Goal: Task Accomplishment & Management: Complete application form

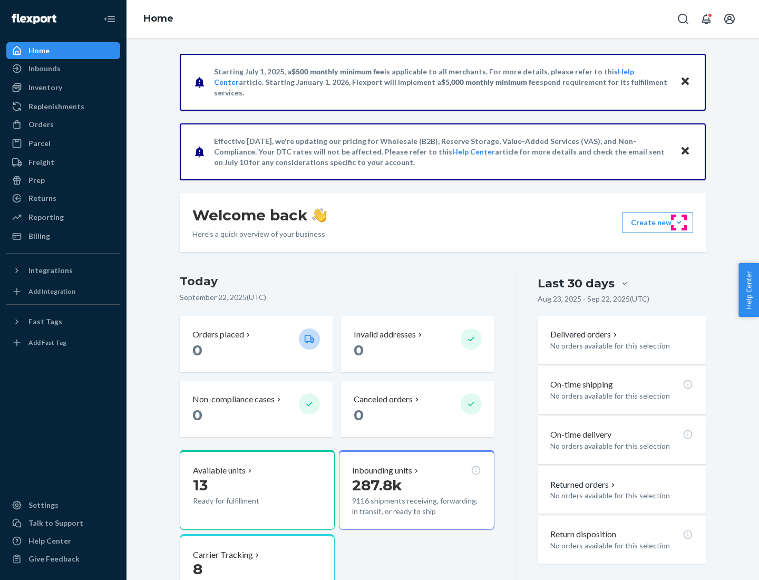
click at [679, 222] on button "Create new Create new inbound Create new order Create new product" at bounding box center [657, 222] width 71 height 21
click at [63, 69] on div "Inbounds" at bounding box center [63, 68] width 112 height 15
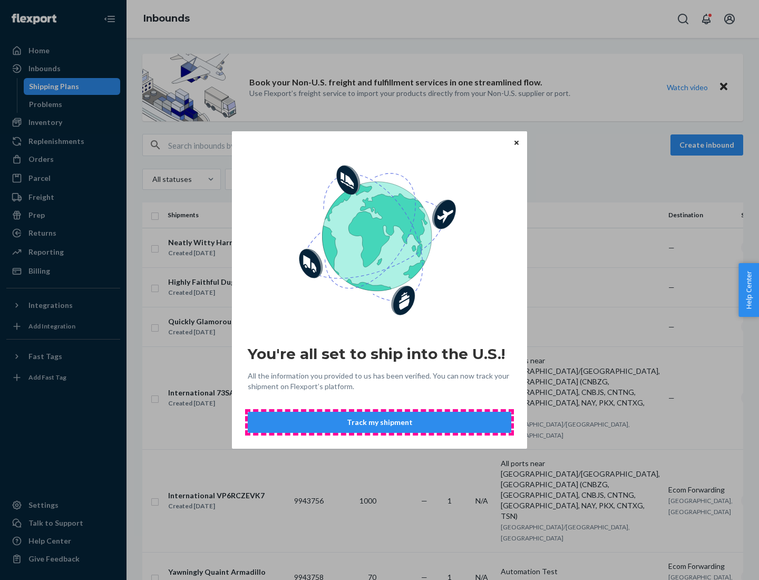
click at [380, 422] on button "Track my shipment" at bounding box center [380, 422] width 264 height 21
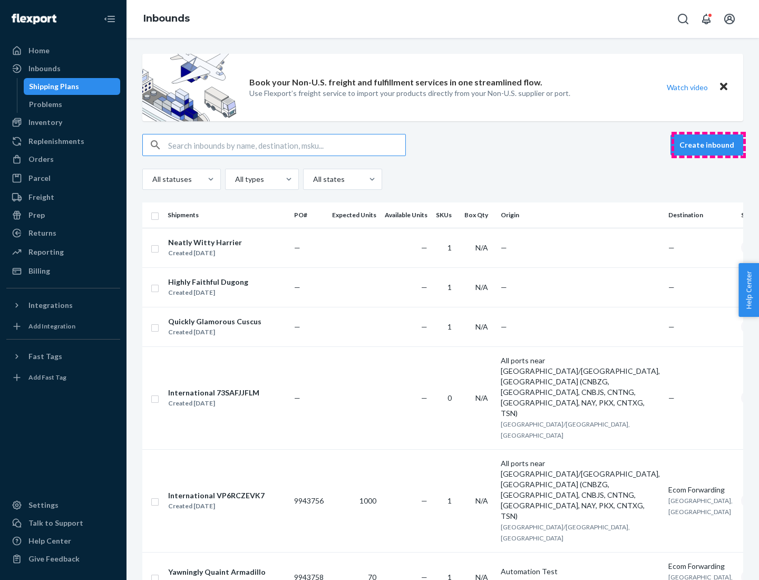
click at [709, 145] on button "Create inbound" at bounding box center [707, 144] width 73 height 21
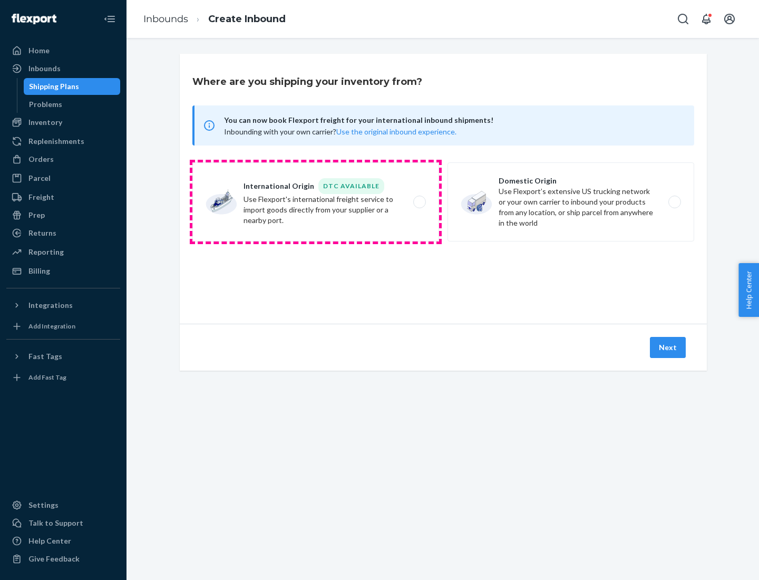
click at [316, 202] on label "International Origin DTC Available Use Flexport's international freight service…" at bounding box center [315, 201] width 247 height 79
click at [419, 202] on input "International Origin DTC Available Use Flexport's international freight service…" at bounding box center [422, 202] width 7 height 7
radio input "true"
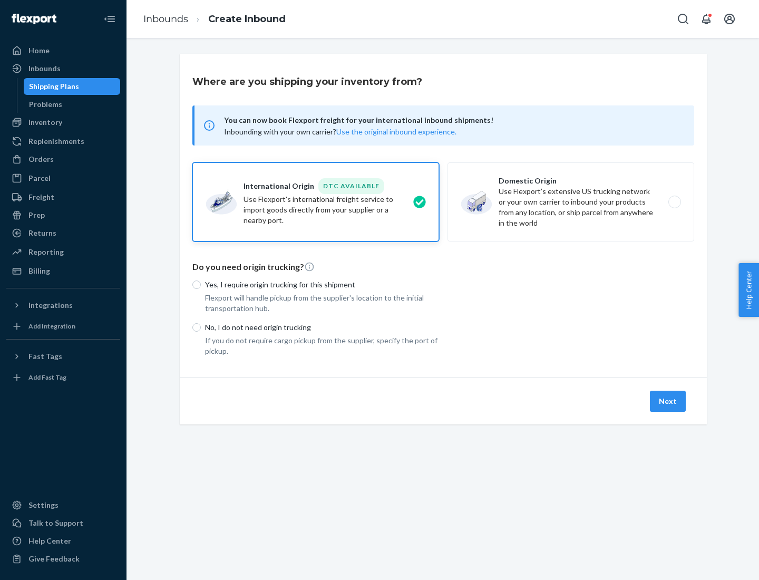
click at [322, 327] on p "No, I do not need origin trucking" at bounding box center [322, 327] width 234 height 11
click at [201, 327] on input "No, I do not need origin trucking" at bounding box center [196, 327] width 8 height 8
radio input "true"
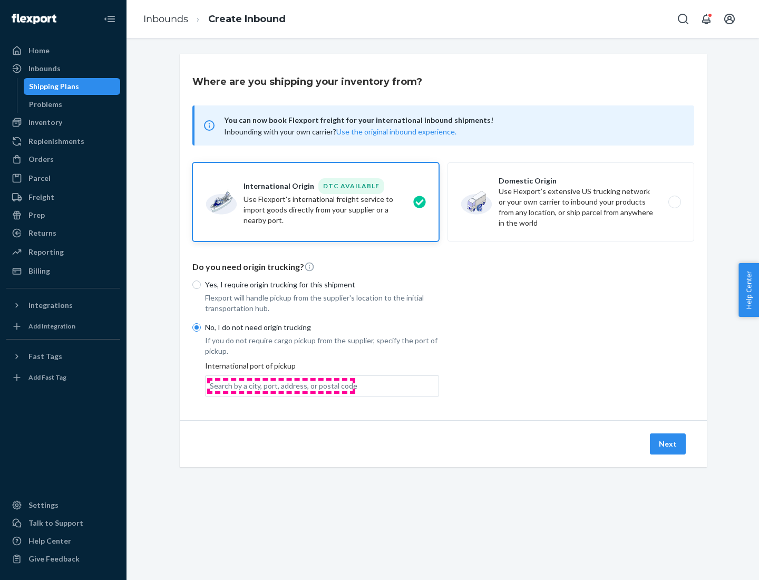
click at [281, 385] on div "Search by a city, port, address, or postal code" at bounding box center [284, 386] width 148 height 11
click at [211, 385] on input "Search by a city, port, address, or postal code" at bounding box center [210, 386] width 1 height 11
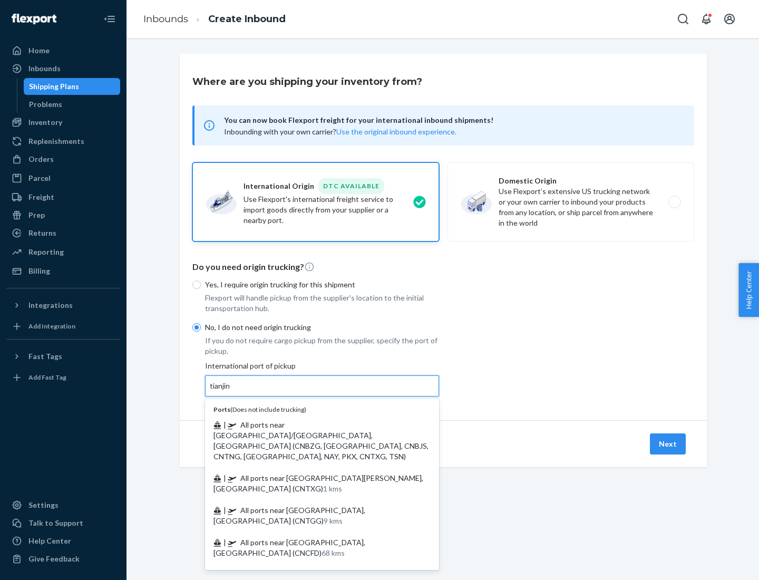
click at [312, 424] on span "| All ports near [GEOGRAPHIC_DATA]/[GEOGRAPHIC_DATA], [GEOGRAPHIC_DATA] (CNBZG,…" at bounding box center [321, 440] width 215 height 41
click at [231, 391] on input "tianjin" at bounding box center [221, 386] width 22 height 11
type input "All ports near [GEOGRAPHIC_DATA]/[GEOGRAPHIC_DATA], [GEOGRAPHIC_DATA] (CNBZG, […"
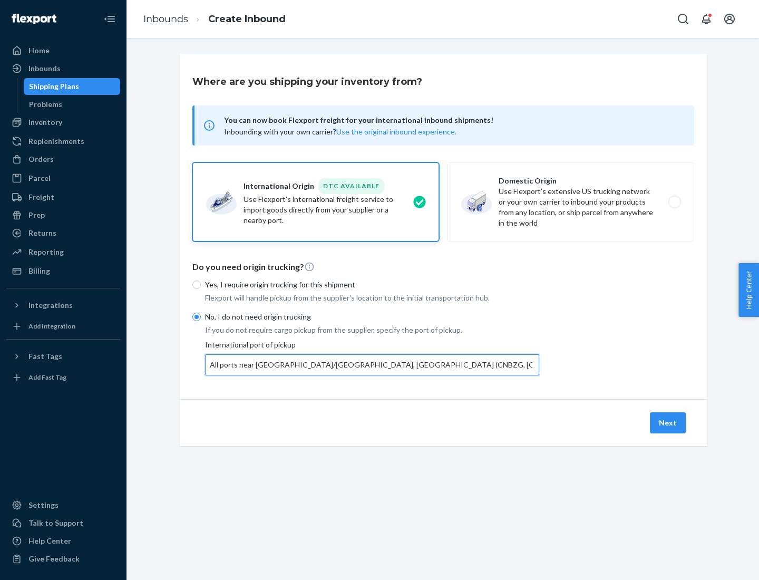
click at [668, 422] on button "Next" at bounding box center [668, 422] width 36 height 21
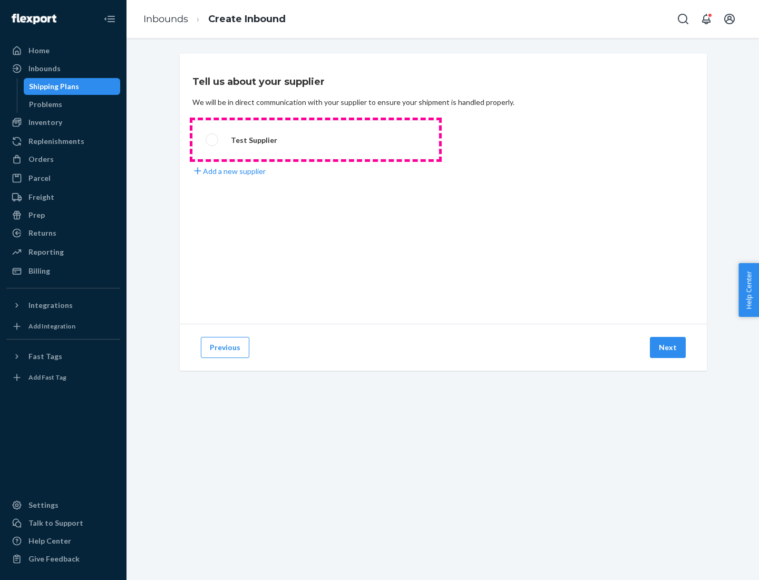
click at [316, 140] on label "Test Supplier" at bounding box center [315, 139] width 247 height 39
click at [212, 140] on input "Test Supplier" at bounding box center [209, 140] width 7 height 7
radio input "true"
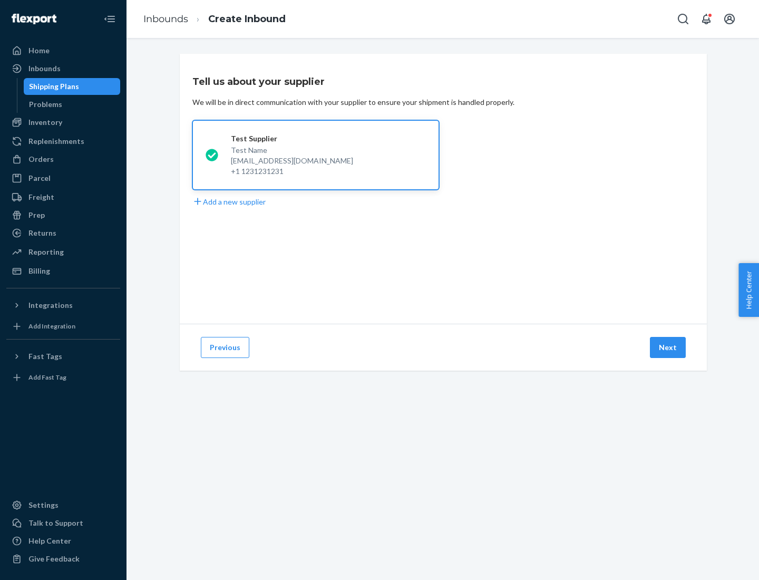
click at [668, 347] on button "Next" at bounding box center [668, 347] width 36 height 21
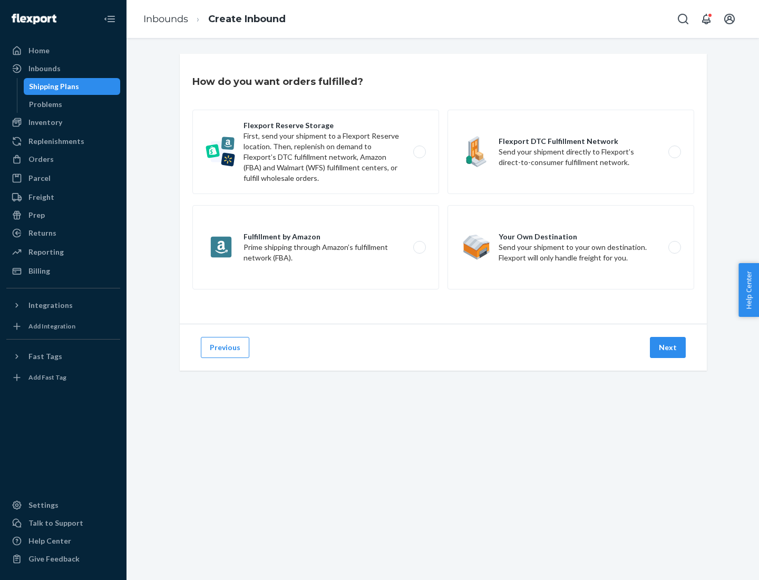
click at [316, 152] on label "Flexport Reserve Storage First, send your shipment to a Flexport Reserve locati…" at bounding box center [315, 152] width 247 height 84
click at [419, 152] on input "Flexport Reserve Storage First, send your shipment to a Flexport Reserve locati…" at bounding box center [422, 152] width 7 height 7
radio input "true"
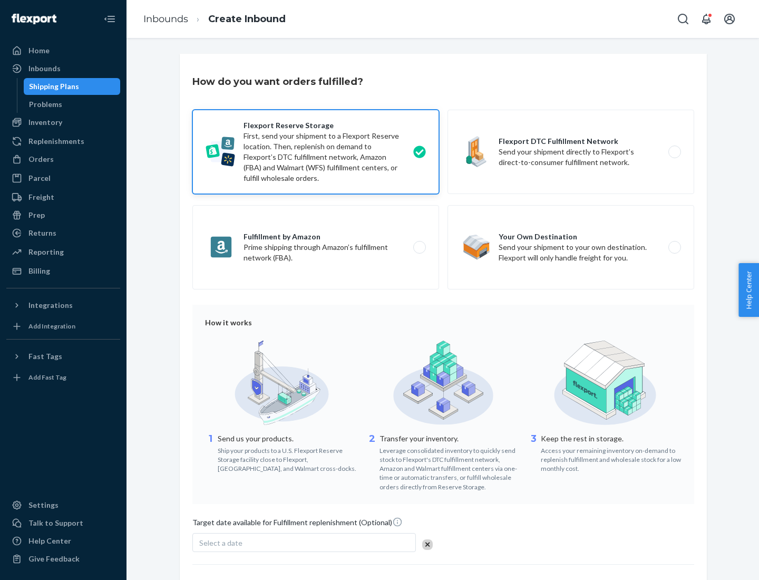
scroll to position [86, 0]
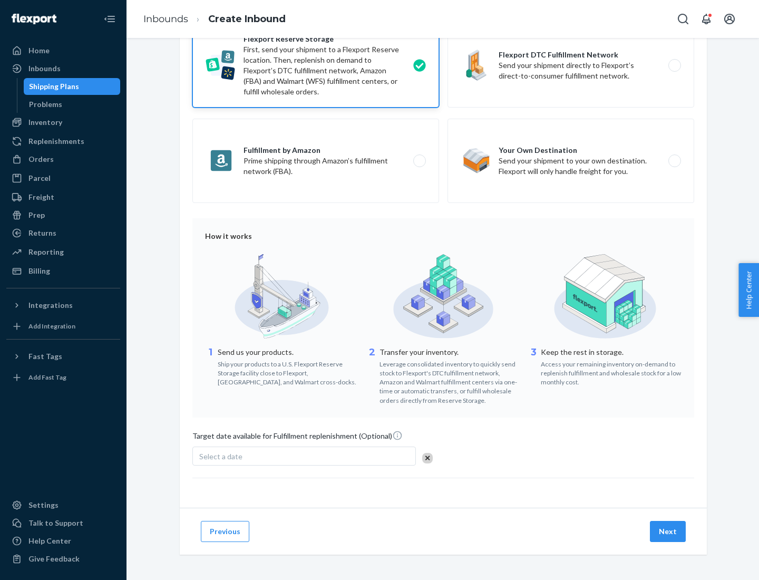
click at [668, 531] on button "Next" at bounding box center [668, 531] width 36 height 21
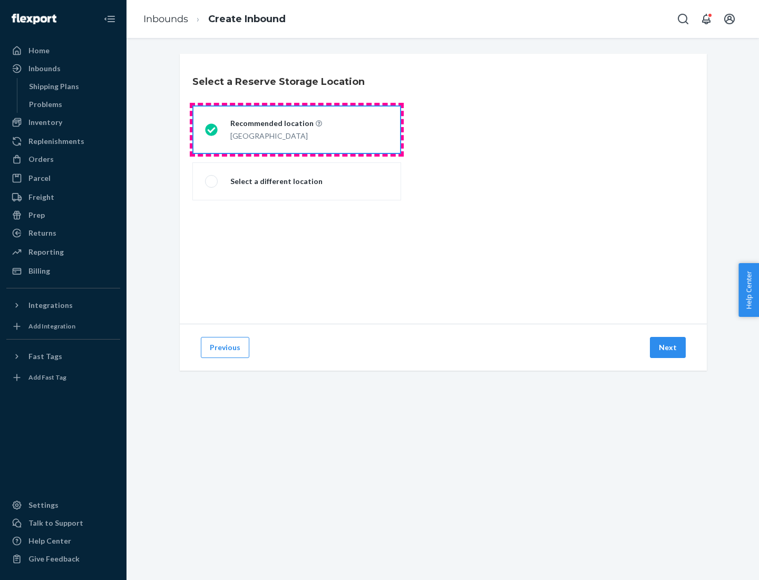
click at [297, 130] on div "[GEOGRAPHIC_DATA]" at bounding box center [276, 135] width 92 height 13
click at [212, 130] on input "Recommended location [GEOGRAPHIC_DATA]" at bounding box center [208, 130] width 7 height 7
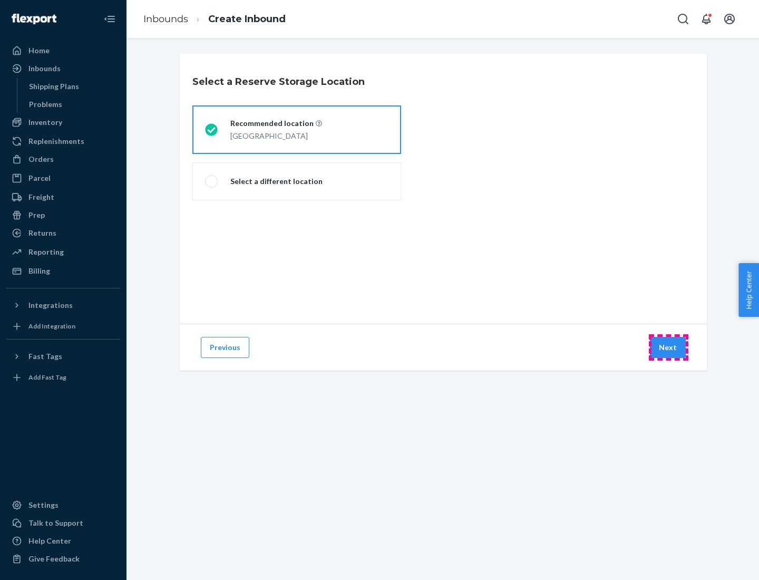
click at [668, 347] on button "Next" at bounding box center [668, 347] width 36 height 21
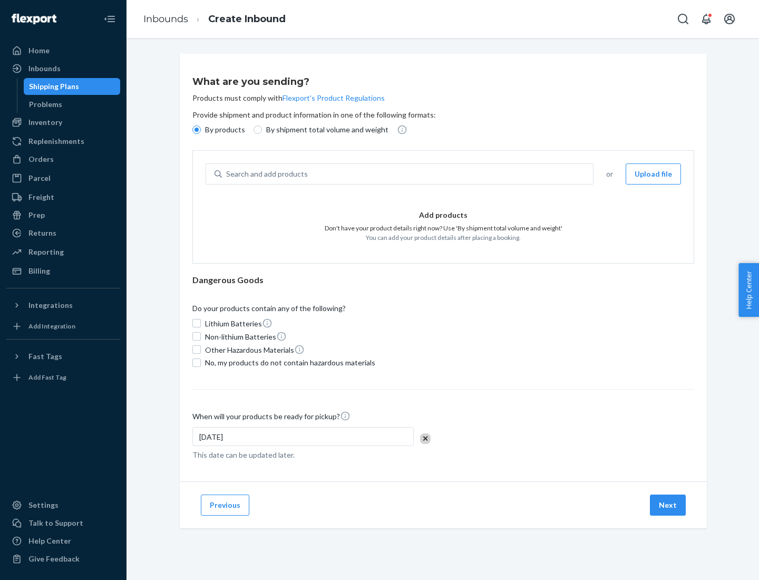
click at [408, 174] on div "Search and add products" at bounding box center [407, 173] width 371 height 19
click at [227, 174] on input "Search and add products" at bounding box center [226, 174] width 1 height 11
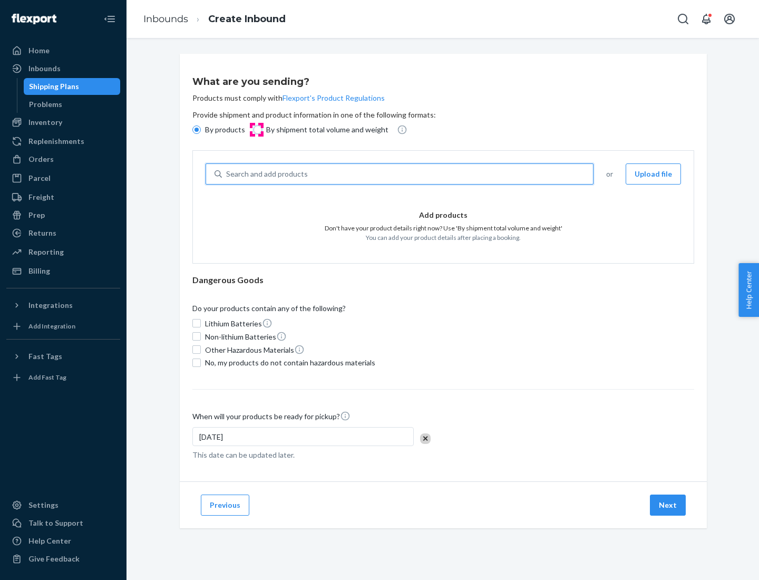
click at [256, 130] on input "By shipment total volume and weight" at bounding box center [258, 129] width 8 height 8
radio input "true"
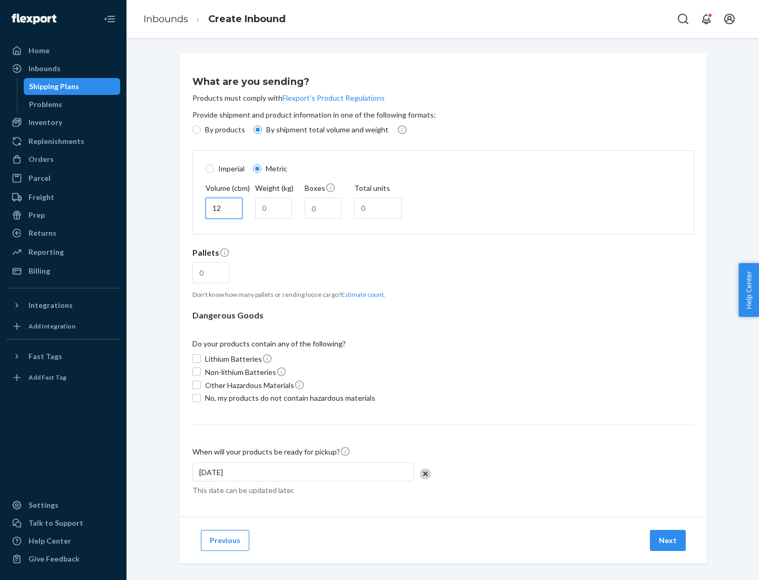
type input "12"
type input "22"
type input "222"
type input "121"
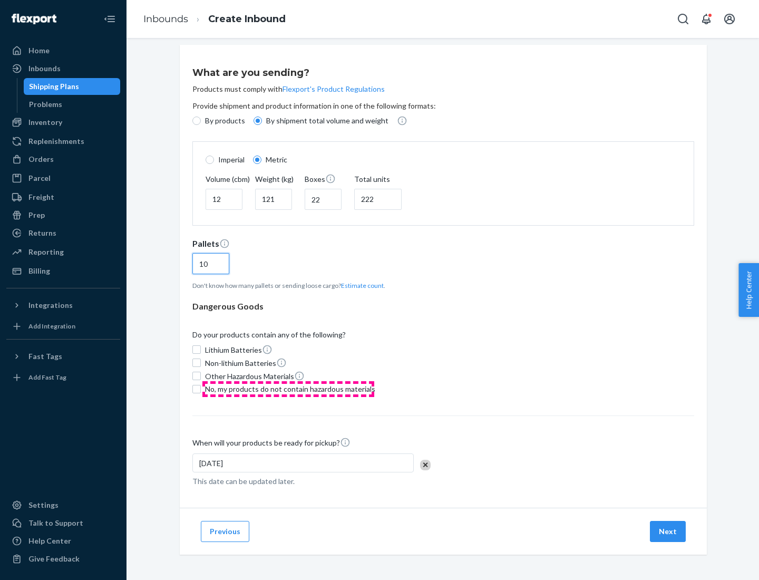
type input "10"
click at [288, 389] on span "No, my products do not contain hazardous materials" at bounding box center [290, 389] width 170 height 11
click at [201, 389] on input "No, my products do not contain hazardous materials" at bounding box center [196, 389] width 8 height 8
checkbox input "true"
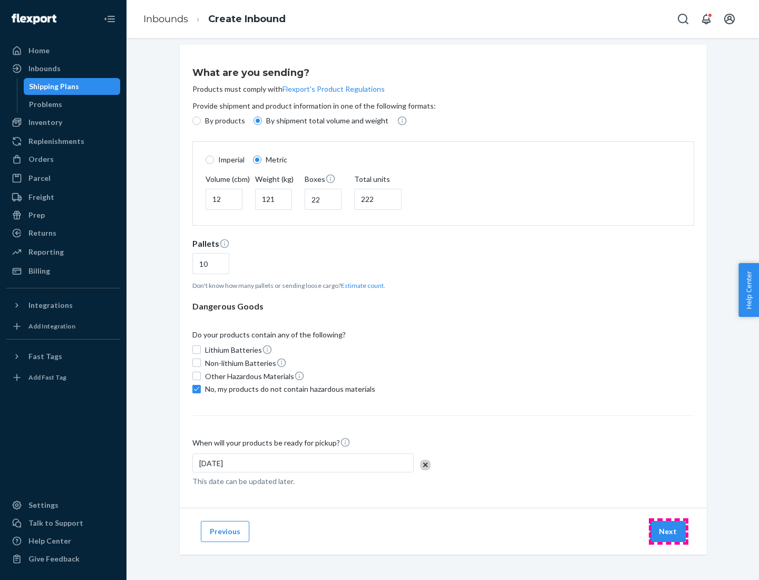
click at [668, 531] on button "Next" at bounding box center [668, 531] width 36 height 21
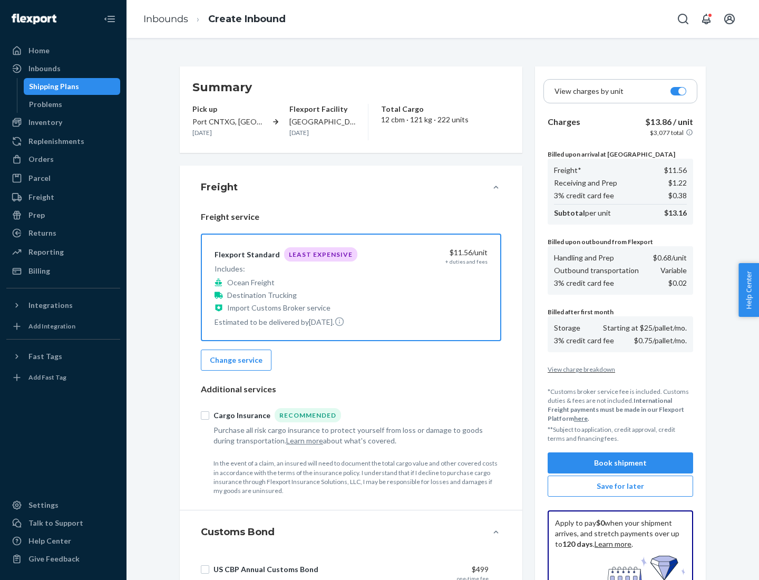
scroll to position [154, 0]
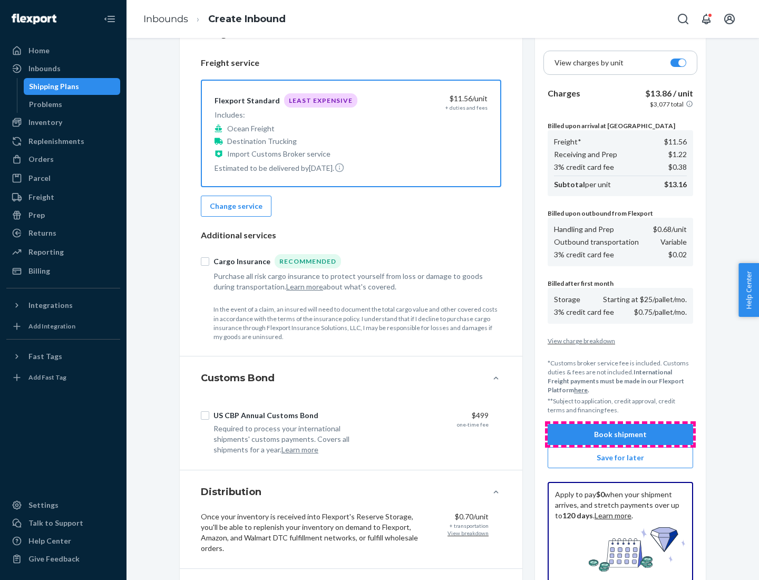
click at [620, 434] on button "Book shipment" at bounding box center [620, 434] width 145 height 21
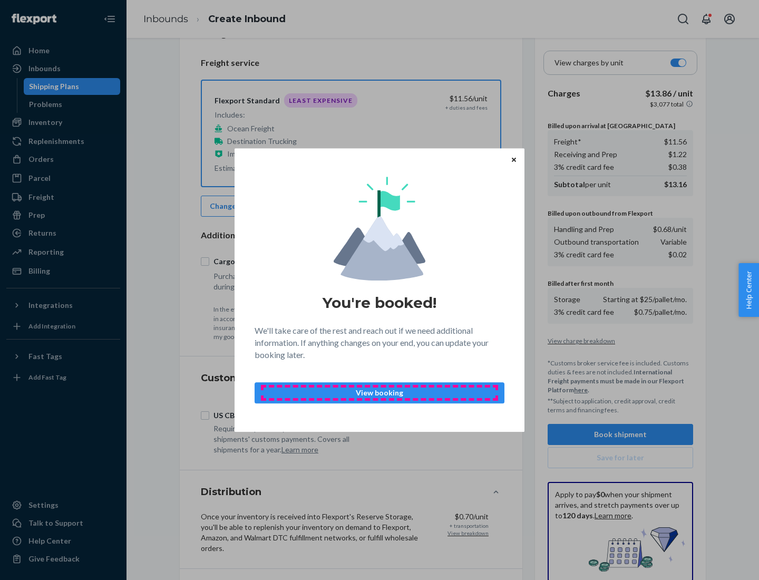
click at [380, 392] on p "View booking" at bounding box center [380, 392] width 232 height 11
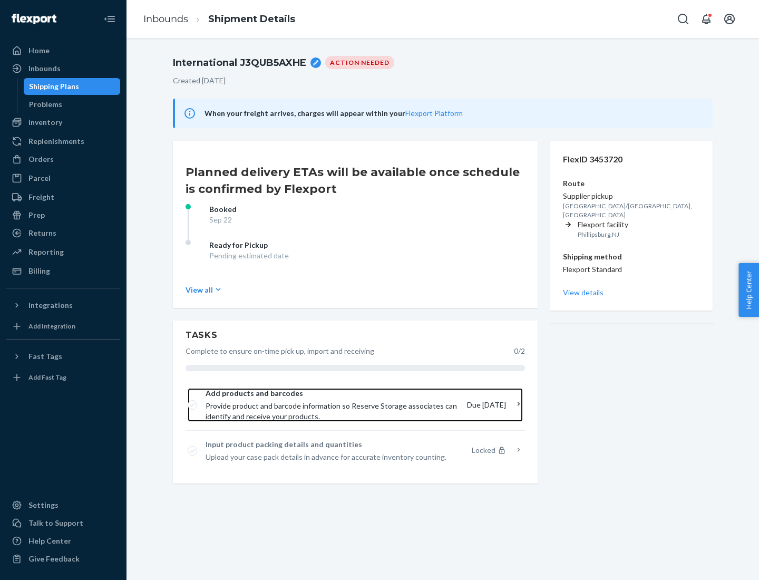
click at [333, 405] on span "Provide product and barcode information so Reserve Storage associates can ident…" at bounding box center [332, 411] width 253 height 21
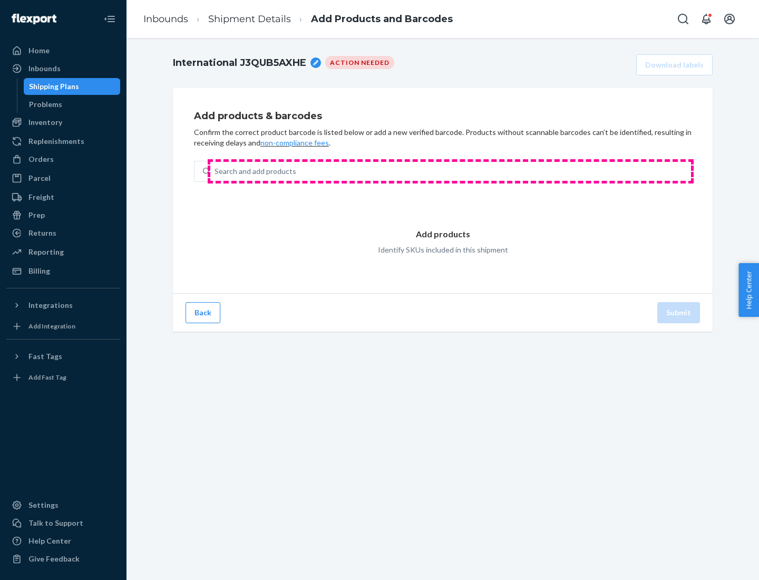
click at [451, 171] on div "Search and add products" at bounding box center [450, 171] width 481 height 19
click at [216, 171] on input "Search and add products" at bounding box center [215, 171] width 1 height 11
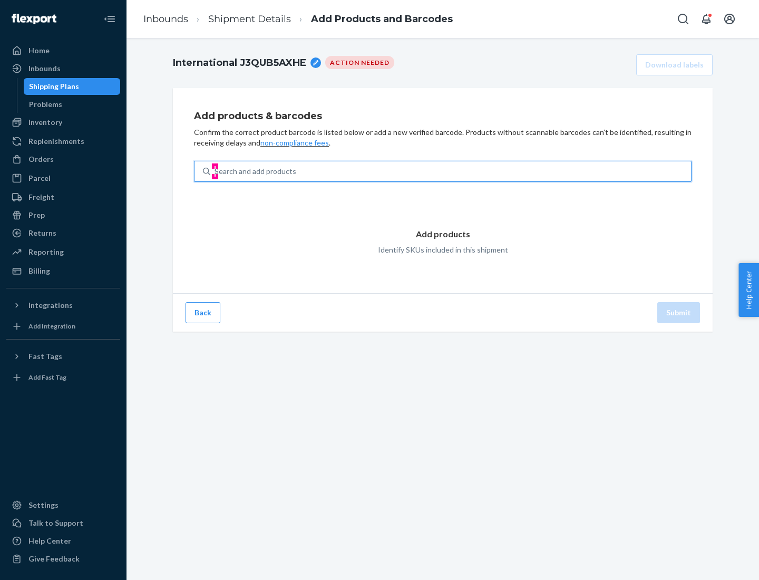
type input "test"
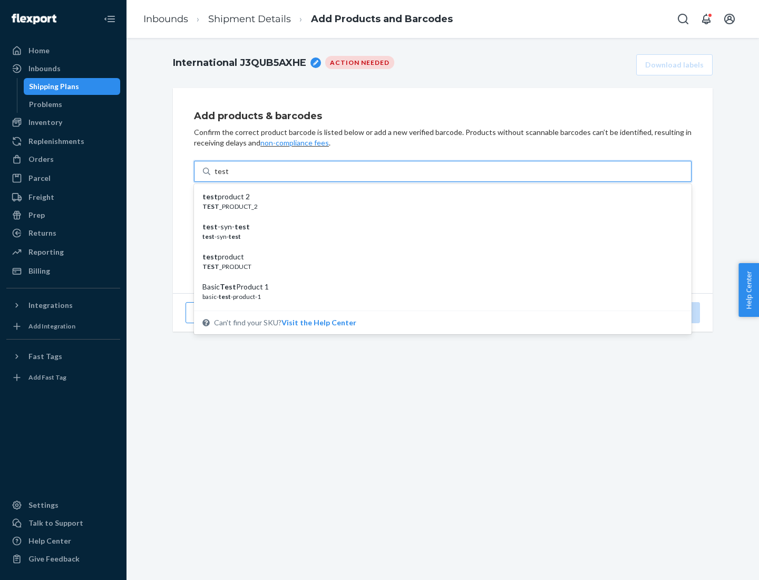
scroll to position [40, 0]
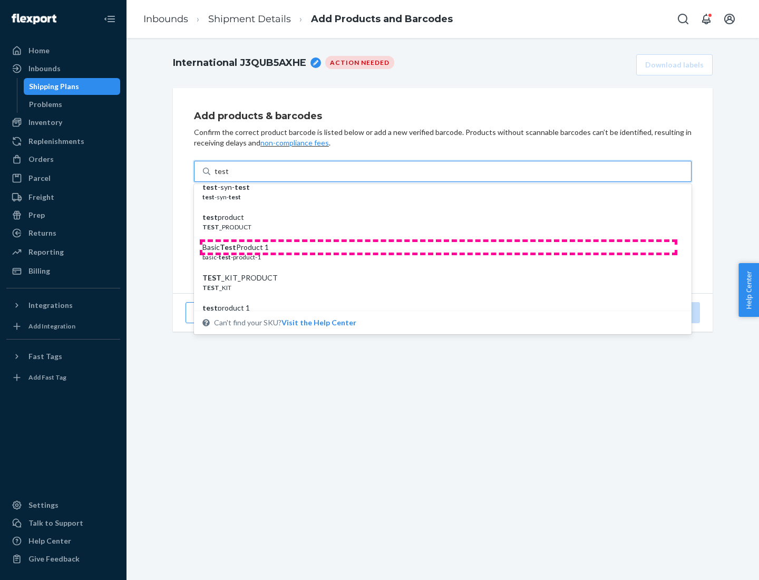
click at [439, 247] on div "Basic Test Product 1" at bounding box center [438, 247] width 472 height 11
click at [228, 177] on input "test" at bounding box center [222, 171] width 14 height 11
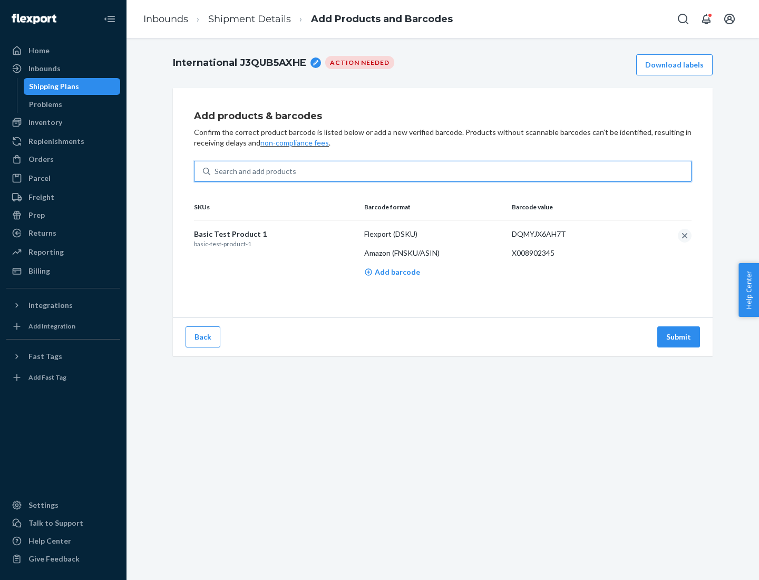
click at [679, 336] on button "Submit" at bounding box center [678, 336] width 43 height 21
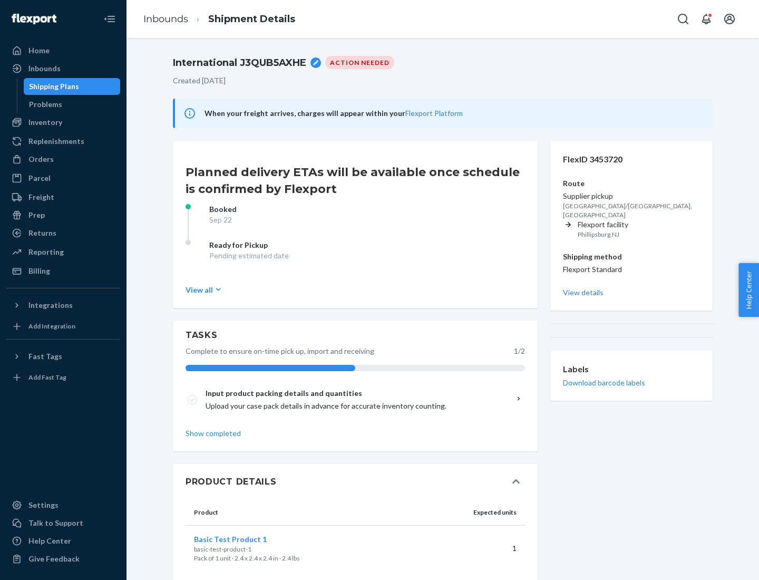
scroll to position [18, 0]
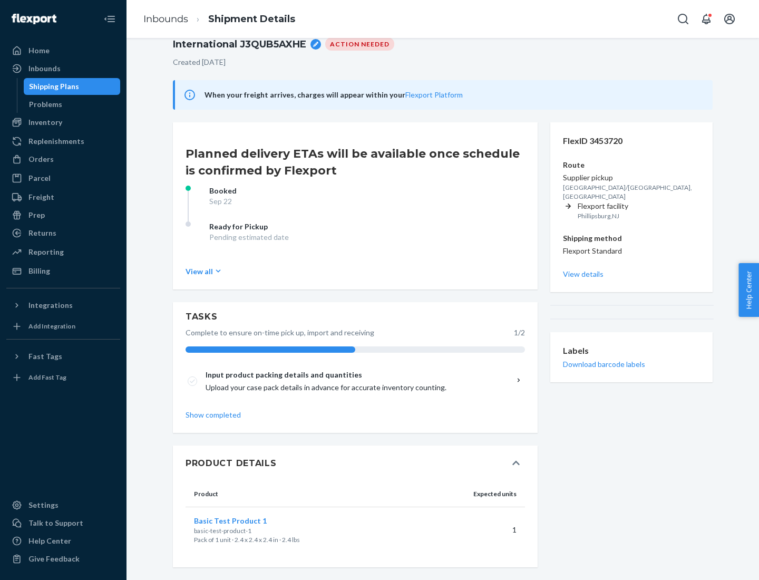
click at [247, 520] on span "Basic Test Product 1" at bounding box center [230, 520] width 73 height 9
